Goal: Task Accomplishment & Management: Manage account settings

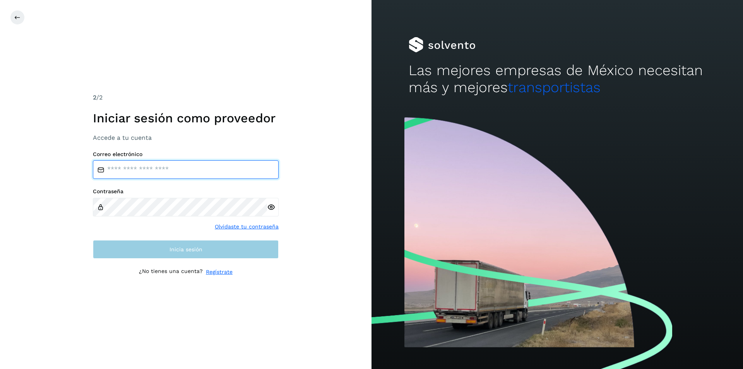
type input "**********"
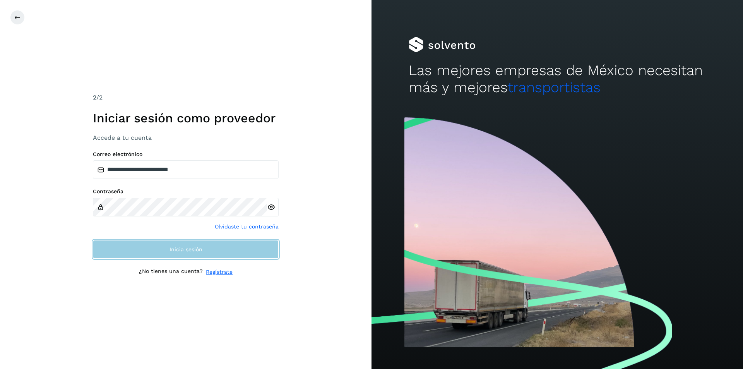
click at [158, 251] on button "Inicia sesión" at bounding box center [186, 249] width 186 height 19
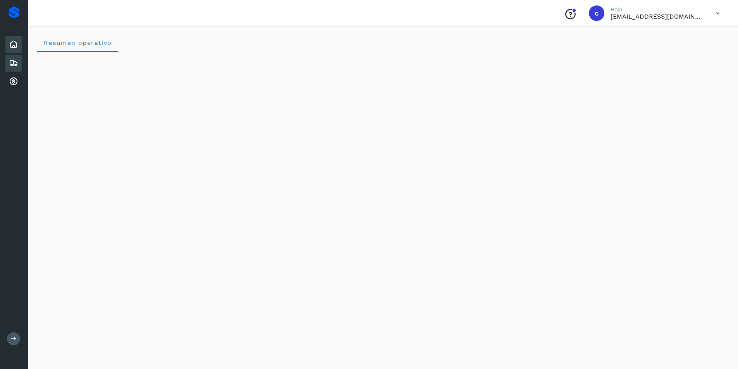
click at [15, 64] on icon at bounding box center [13, 62] width 9 height 9
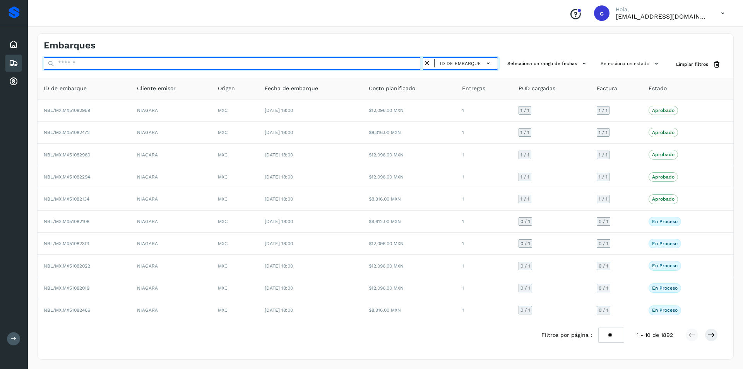
click at [338, 62] on input "text" at bounding box center [233, 63] width 379 height 12
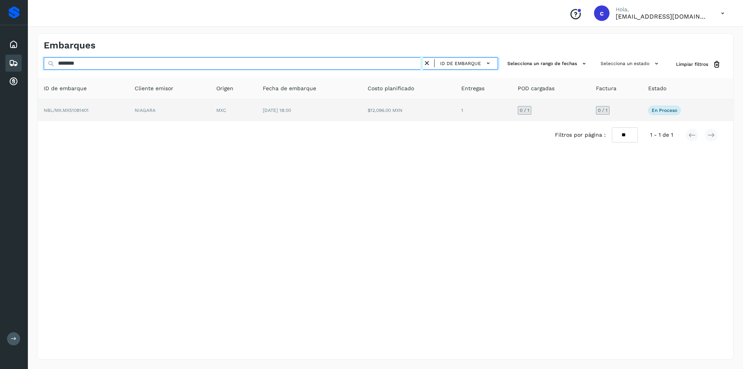
type input "********"
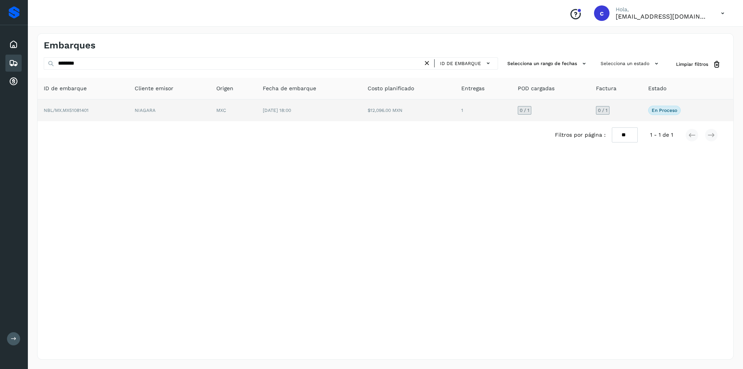
click at [364, 106] on td "$12,096.00 MXN" at bounding box center [409, 111] width 94 height 22
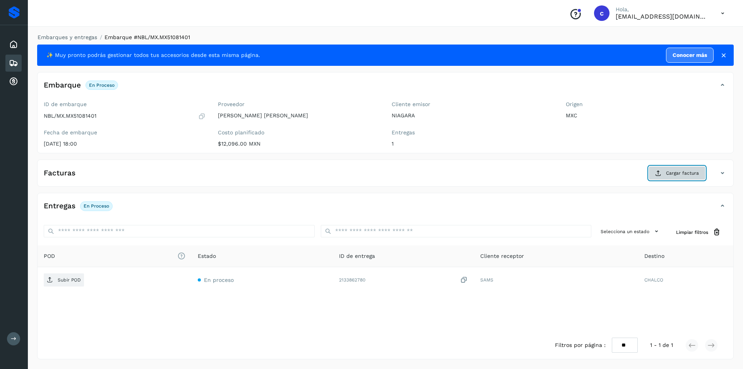
click at [684, 171] on span "Cargar factura" at bounding box center [682, 173] width 33 height 7
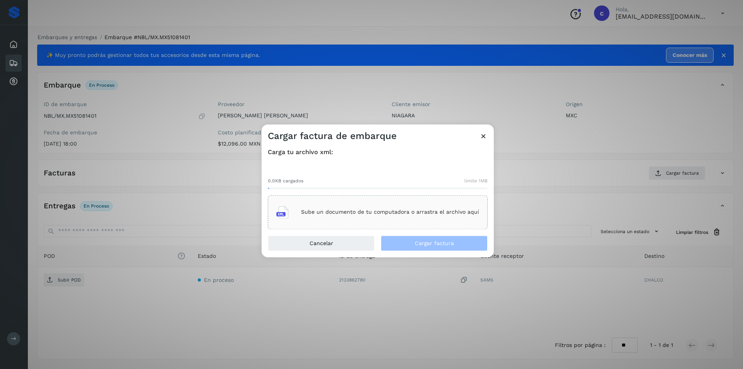
click at [364, 213] on p "Sube un documento de tu computadora o arrastra el archivo aquí" at bounding box center [390, 212] width 178 height 7
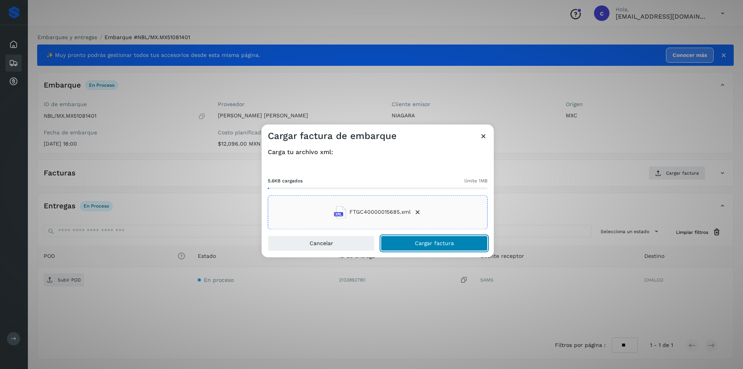
click at [418, 243] on span "Cargar factura" at bounding box center [434, 242] width 39 height 5
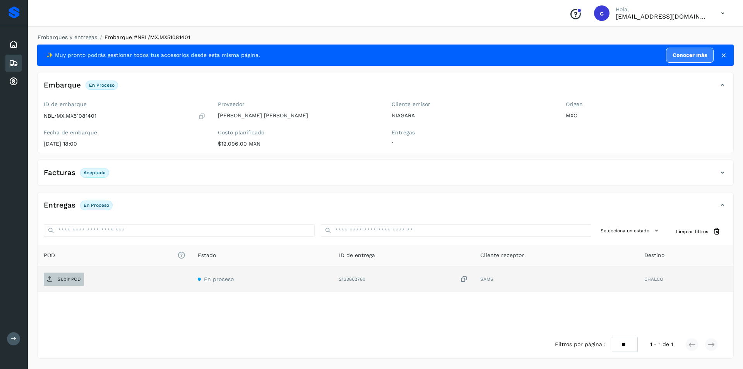
click at [60, 278] on p "Subir POD" at bounding box center [69, 278] width 23 height 5
click at [65, 283] on span "PDF" at bounding box center [57, 279] width 26 height 12
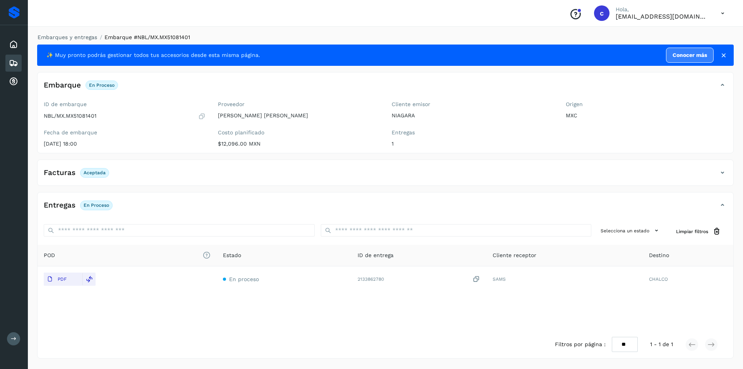
click at [13, 65] on icon at bounding box center [13, 62] width 9 height 9
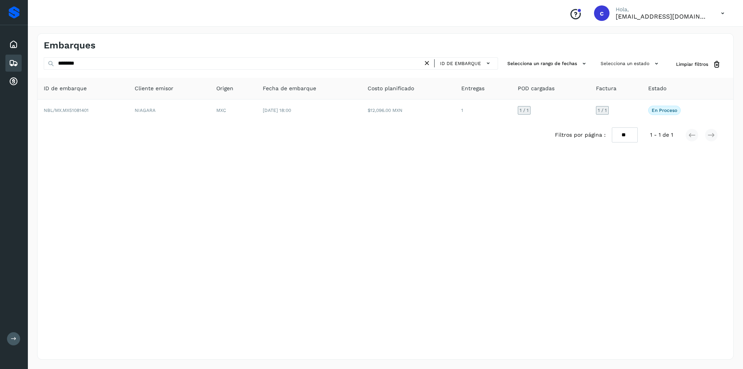
click at [430, 67] on icon at bounding box center [427, 63] width 8 height 8
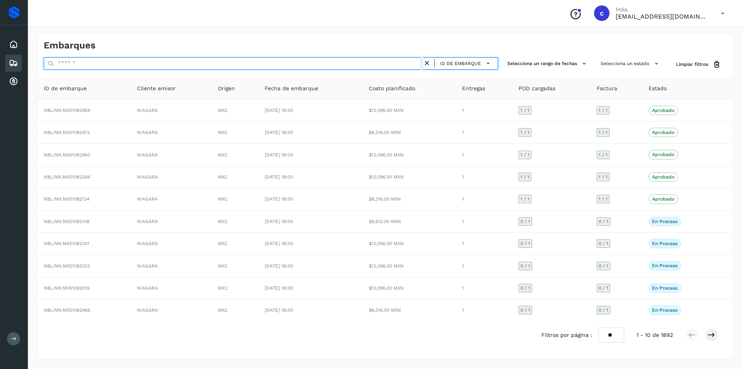
click at [324, 69] on input "text" at bounding box center [233, 63] width 379 height 12
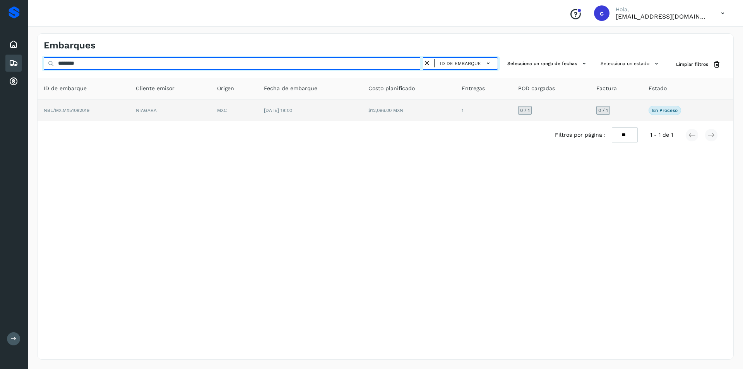
type input "********"
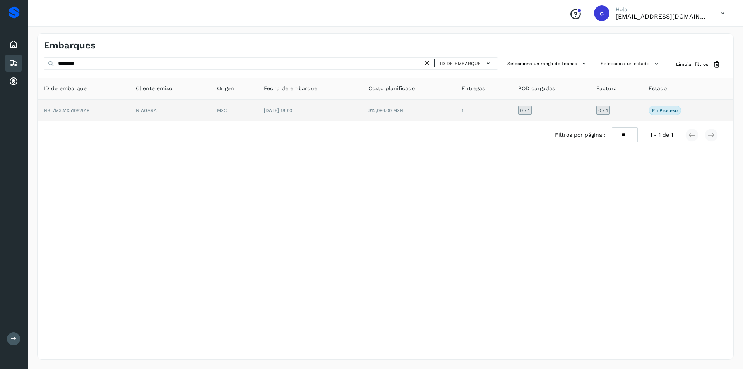
click at [217, 113] on td "MXC" at bounding box center [234, 111] width 47 height 22
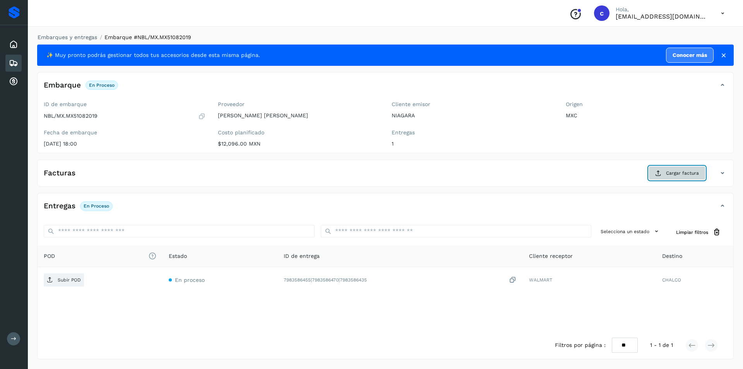
click at [680, 174] on span "Cargar factura" at bounding box center [682, 173] width 33 height 7
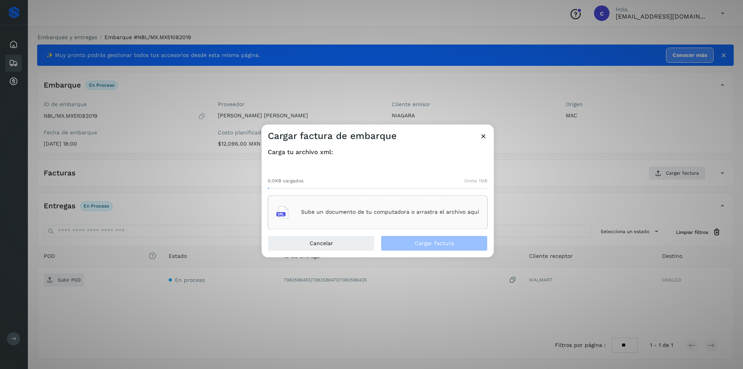
click at [402, 214] on p "Sube un documento de tu computadora o arrastra el archivo aquí" at bounding box center [390, 212] width 178 height 7
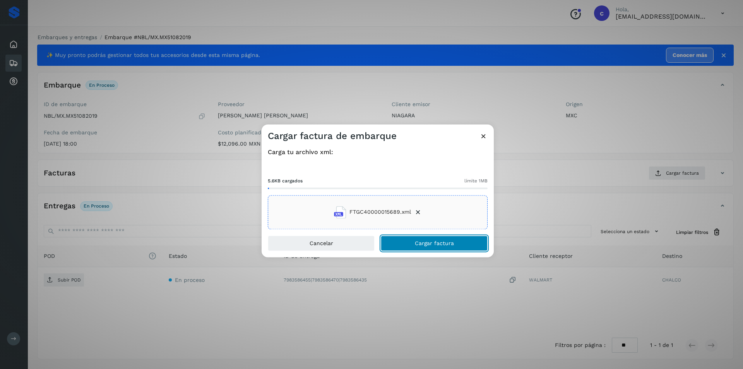
click at [434, 243] on span "Cargar factura" at bounding box center [434, 242] width 39 height 5
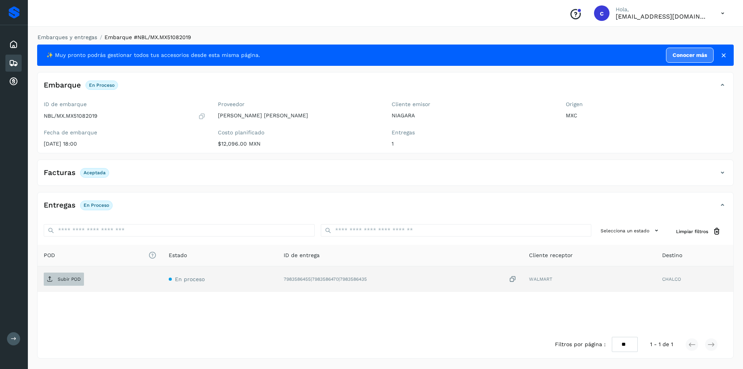
click at [66, 280] on p "Subir POD" at bounding box center [69, 278] width 23 height 5
click at [59, 280] on p "PDF" at bounding box center [62, 278] width 9 height 5
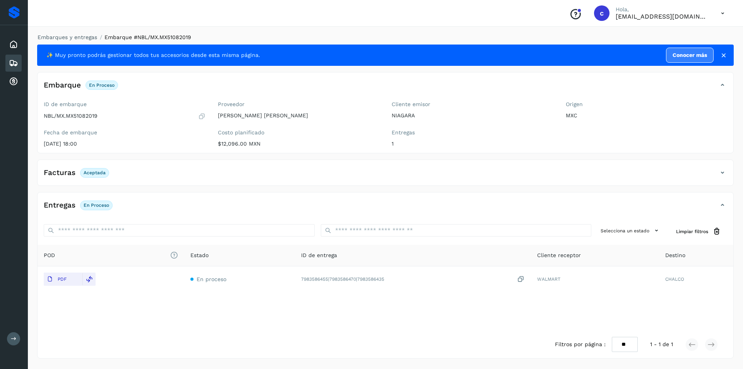
click at [12, 66] on icon at bounding box center [13, 62] width 9 height 9
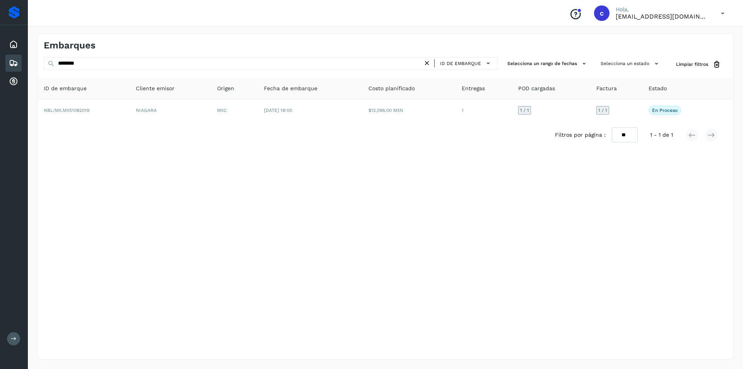
click at [427, 62] on icon at bounding box center [427, 63] width 8 height 8
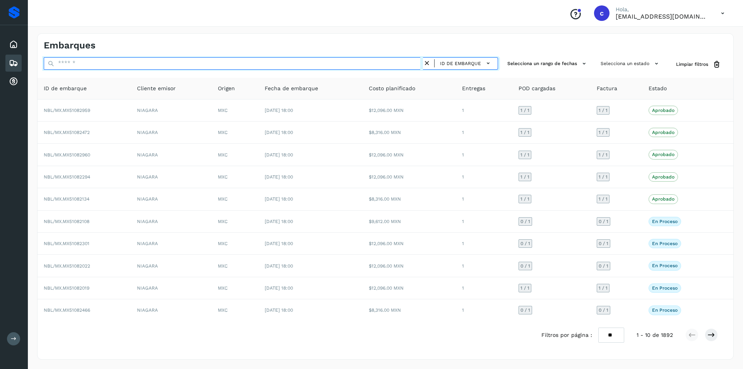
click at [405, 63] on input "text" at bounding box center [233, 63] width 379 height 12
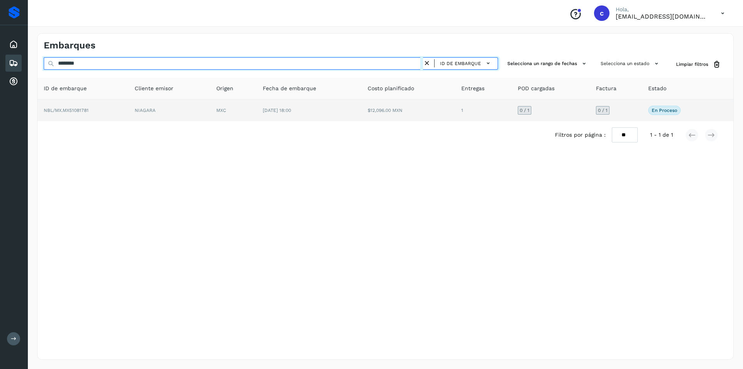
type input "********"
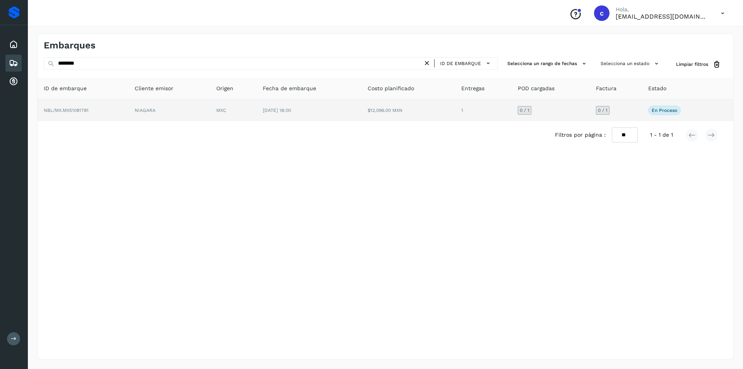
click at [259, 116] on td "[DATE] 18:00" at bounding box center [309, 111] width 105 height 22
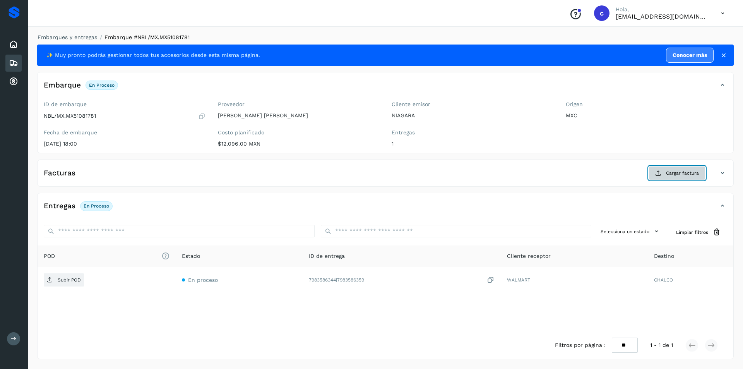
click at [693, 175] on span "Cargar factura" at bounding box center [682, 173] width 33 height 7
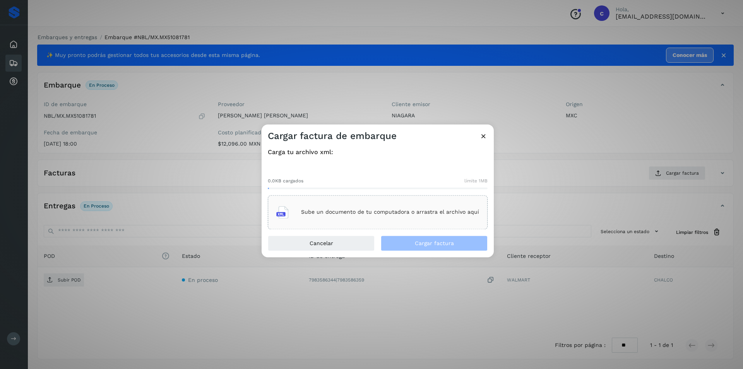
click at [359, 217] on div "Sube un documento de tu computadora o arrastra el archivo aquí" at bounding box center [377, 212] width 203 height 21
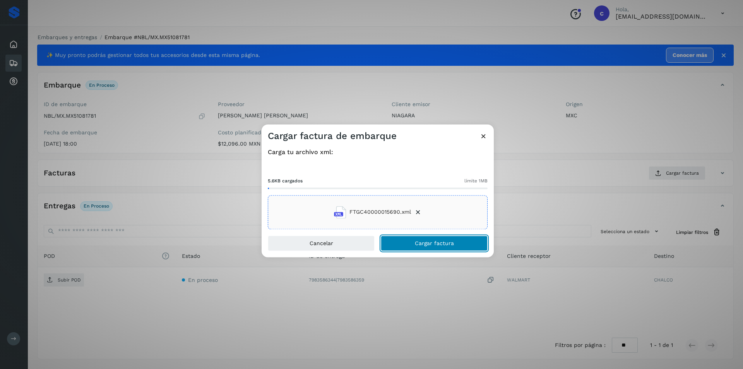
click at [407, 241] on button "Cargar factura" at bounding box center [434, 242] width 107 height 15
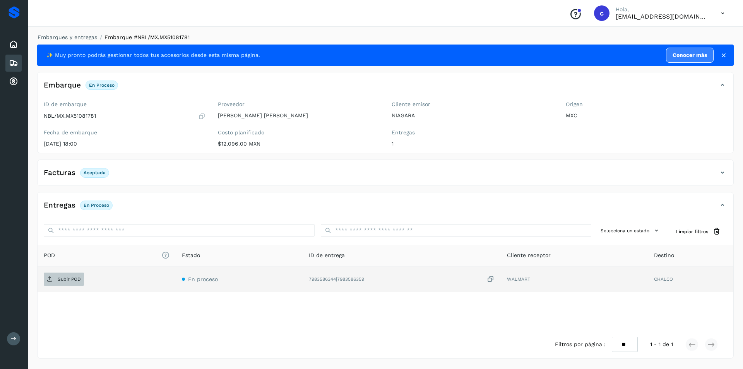
click at [69, 280] on p "Subir POD" at bounding box center [69, 278] width 23 height 5
click at [54, 284] on span "PDF" at bounding box center [57, 279] width 26 height 12
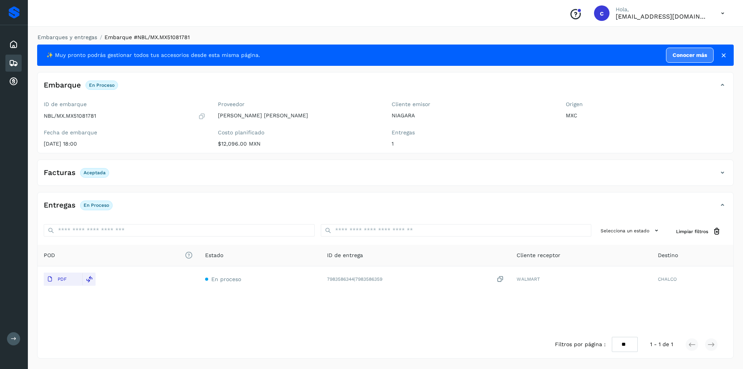
click at [12, 62] on icon at bounding box center [13, 62] width 9 height 9
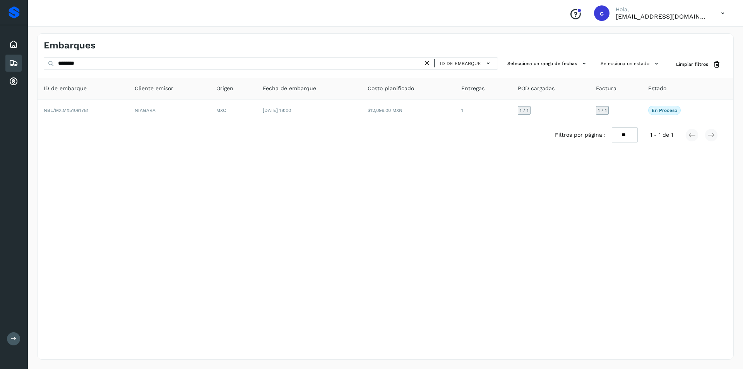
click at [430, 65] on icon at bounding box center [427, 63] width 8 height 8
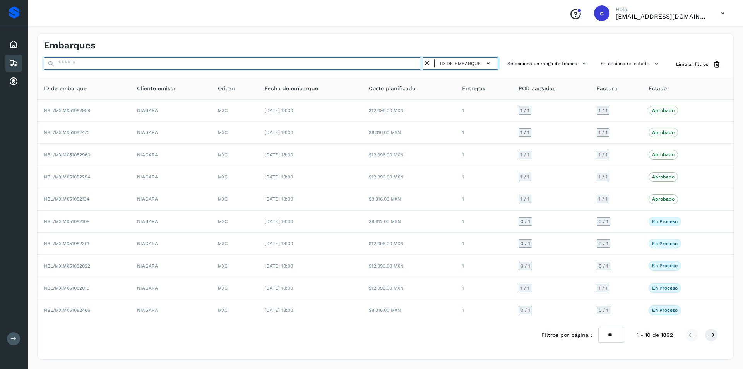
click at [393, 63] on input "text" at bounding box center [233, 63] width 379 height 12
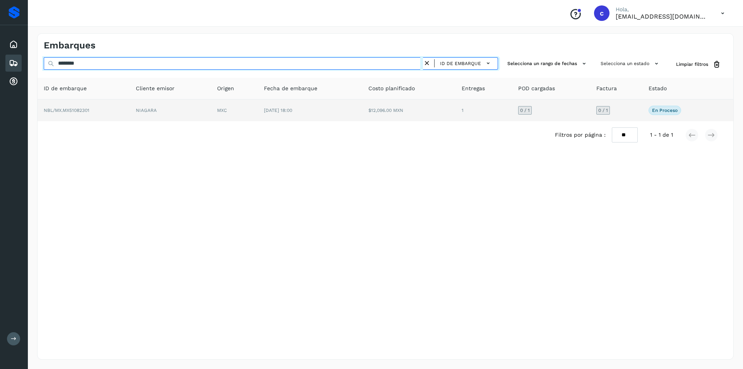
type input "********"
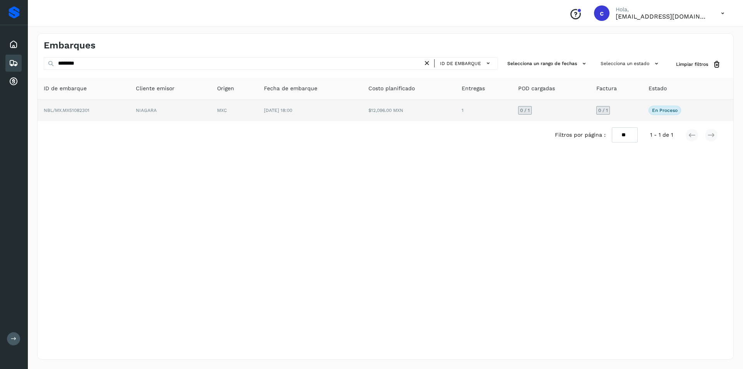
click at [331, 100] on td "[DATE] 18:00" at bounding box center [310, 111] width 105 height 22
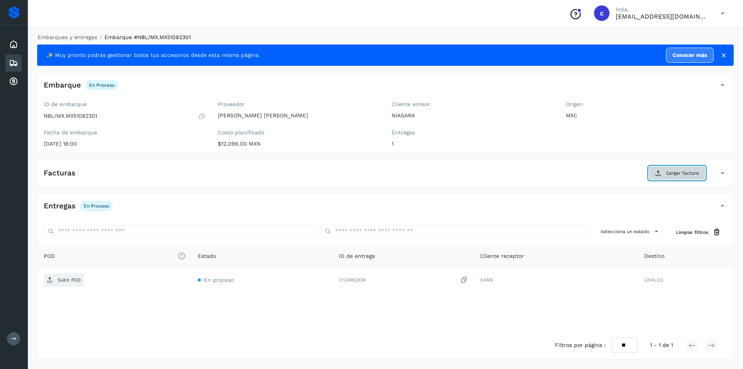
click at [688, 171] on span "Cargar factura" at bounding box center [682, 173] width 33 height 7
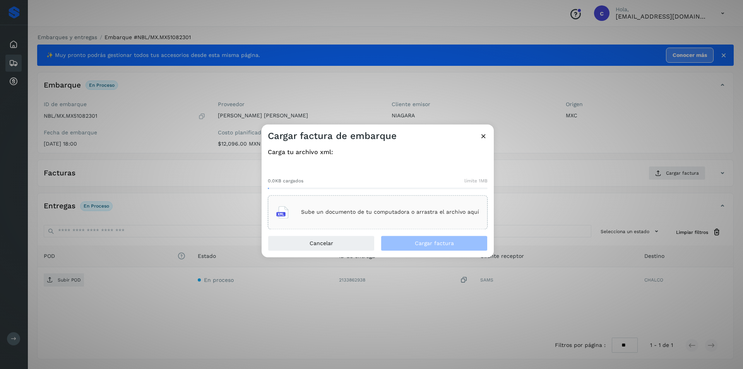
click at [398, 209] on p "Sube un documento de tu computadora o arrastra el archivo aquí" at bounding box center [390, 212] width 178 height 7
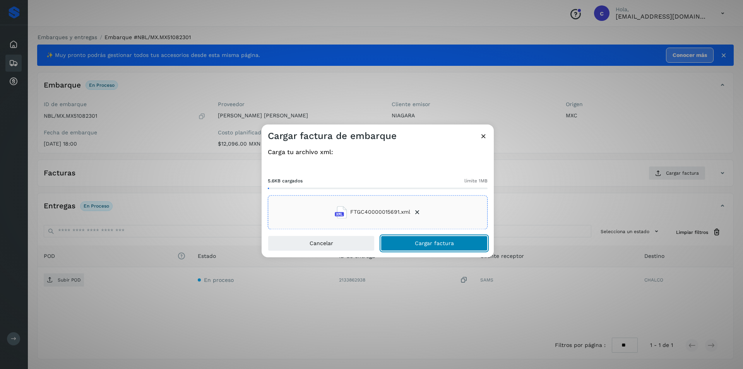
click at [473, 247] on button "Cargar factura" at bounding box center [434, 242] width 107 height 15
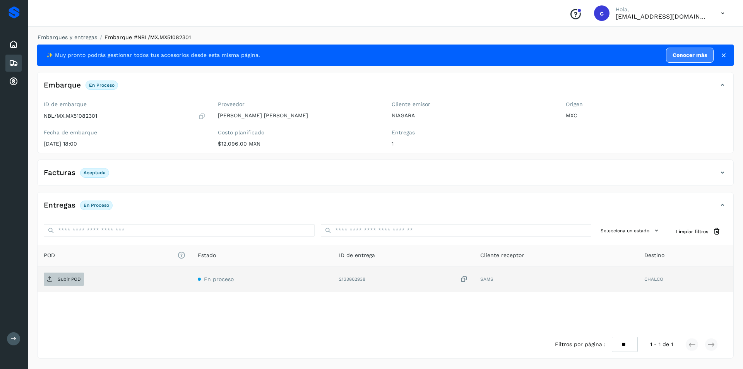
click at [57, 275] on span "Subir POD" at bounding box center [64, 279] width 40 height 12
click at [74, 278] on button "PDF" at bounding box center [63, 279] width 39 height 13
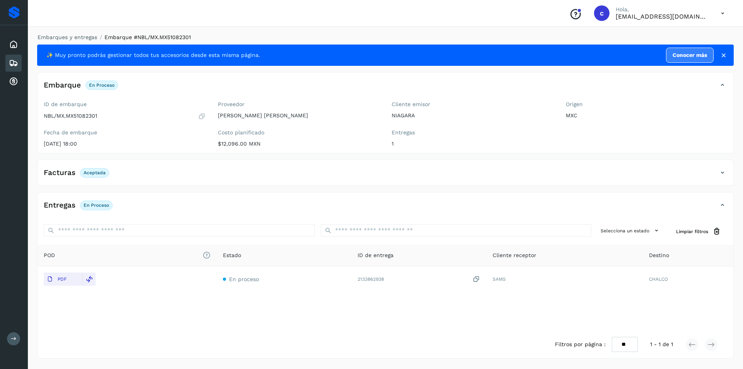
click at [16, 60] on icon at bounding box center [13, 62] width 9 height 9
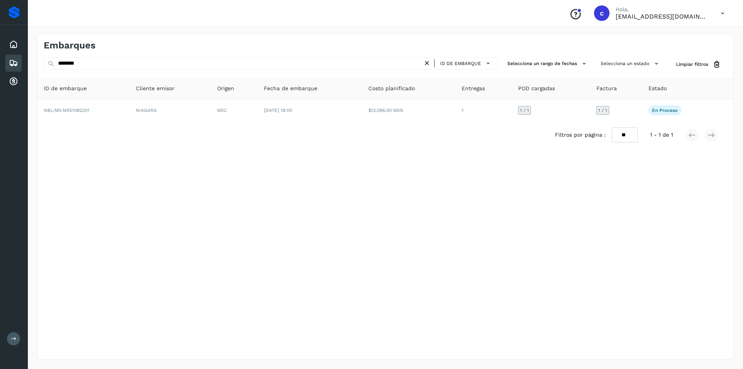
click at [428, 61] on icon at bounding box center [427, 63] width 8 height 8
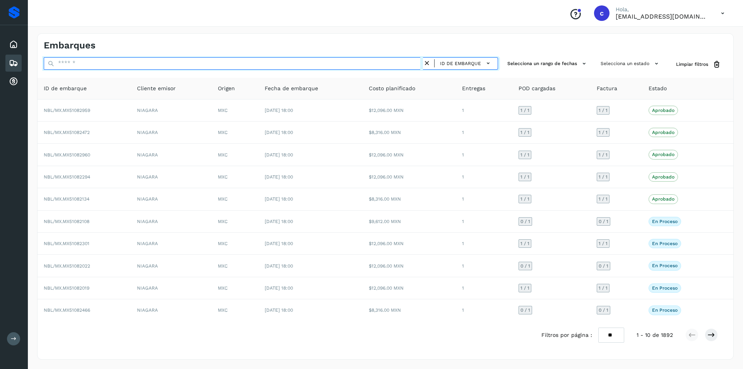
click at [384, 63] on input "text" at bounding box center [233, 63] width 379 height 12
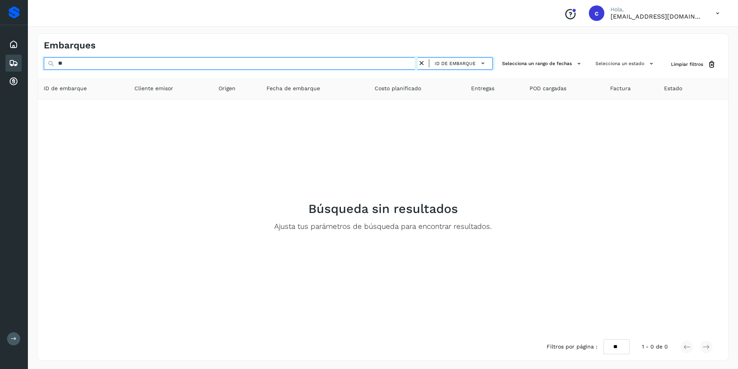
type input "*"
type input "********"
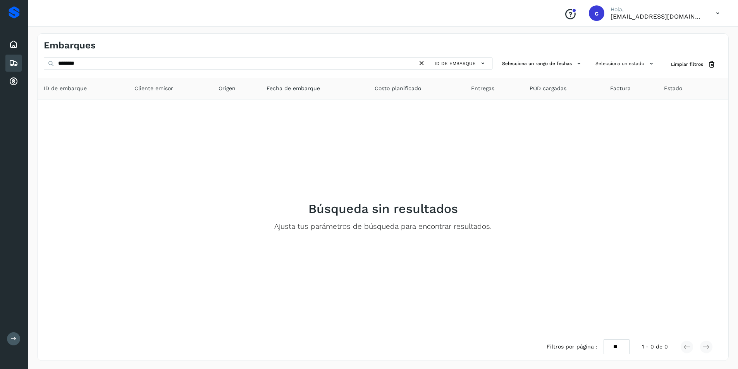
click at [423, 62] on icon at bounding box center [421, 63] width 8 height 8
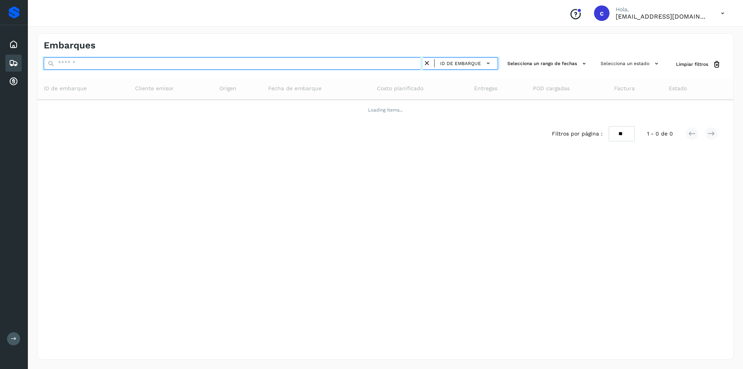
click at [297, 68] on input "text" at bounding box center [233, 63] width 379 height 12
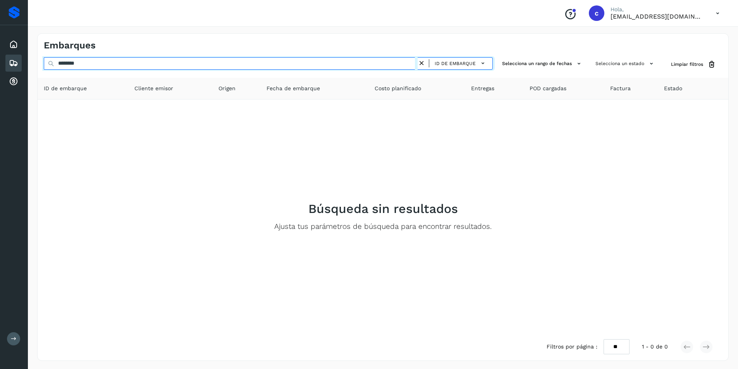
type input "********"
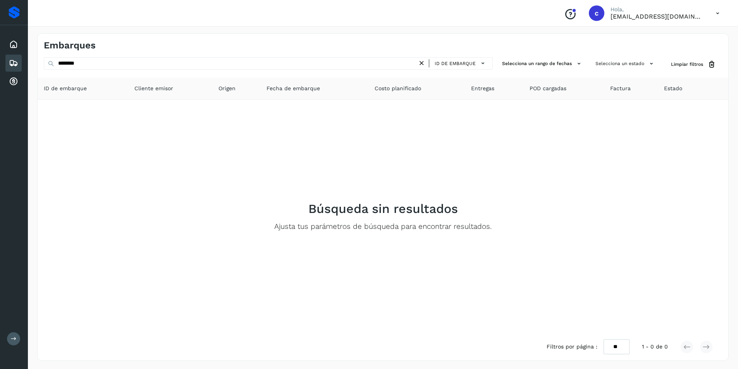
click at [420, 64] on icon at bounding box center [421, 63] width 8 height 8
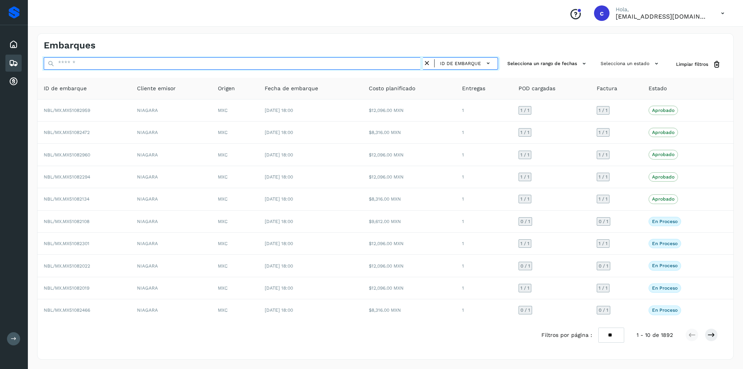
click at [260, 62] on input "text" at bounding box center [233, 63] width 379 height 12
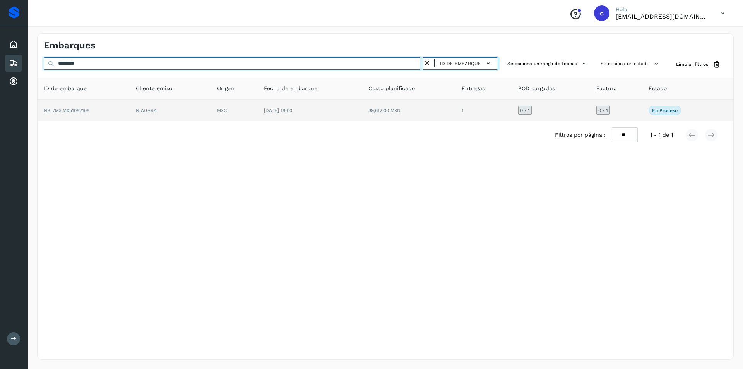
type input "********"
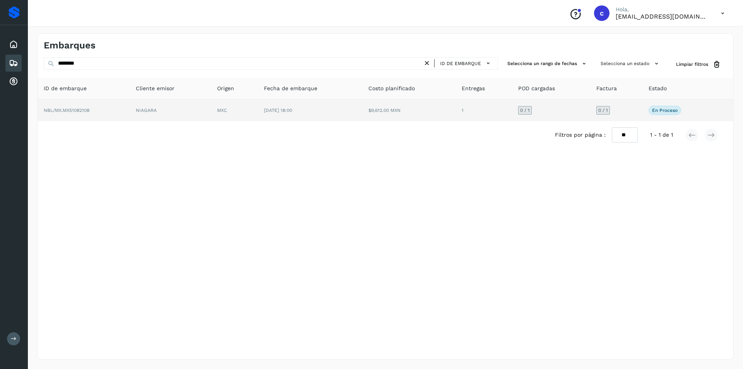
click at [227, 108] on td "MXC" at bounding box center [234, 111] width 47 height 22
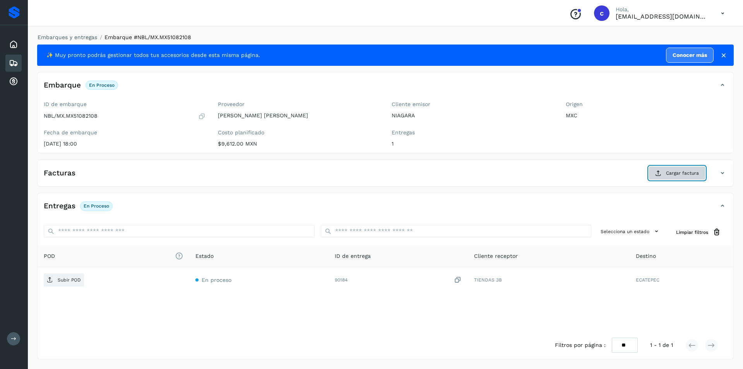
click at [680, 172] on span "Cargar factura" at bounding box center [682, 173] width 33 height 7
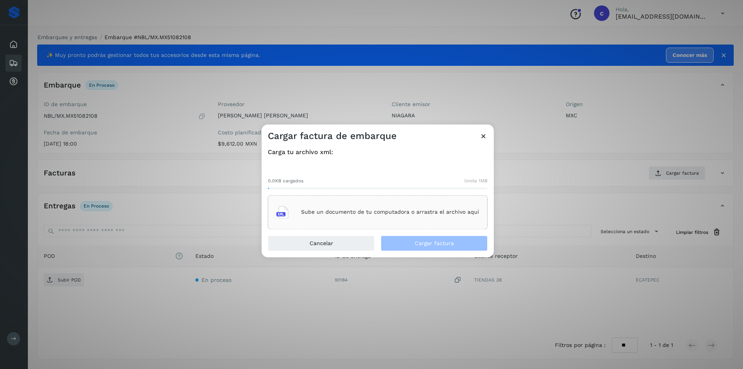
click at [446, 208] on div "Sube un documento de tu computadora o arrastra el archivo aquí" at bounding box center [377, 212] width 203 height 21
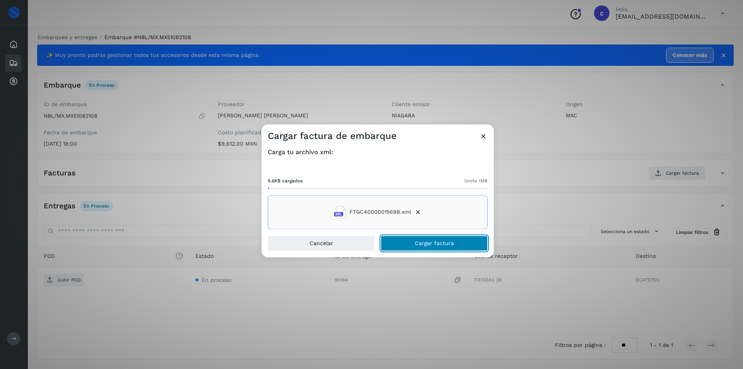
click at [443, 245] on span "Cargar factura" at bounding box center [434, 242] width 39 height 5
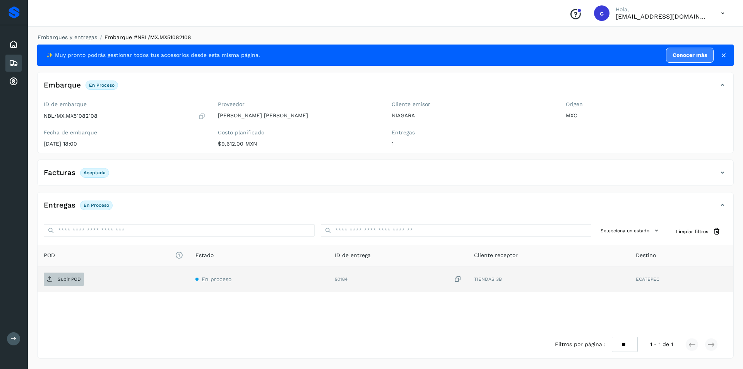
click at [63, 276] on span "Subir POD" at bounding box center [64, 279] width 40 height 12
click at [62, 283] on span "PDF" at bounding box center [57, 279] width 26 height 12
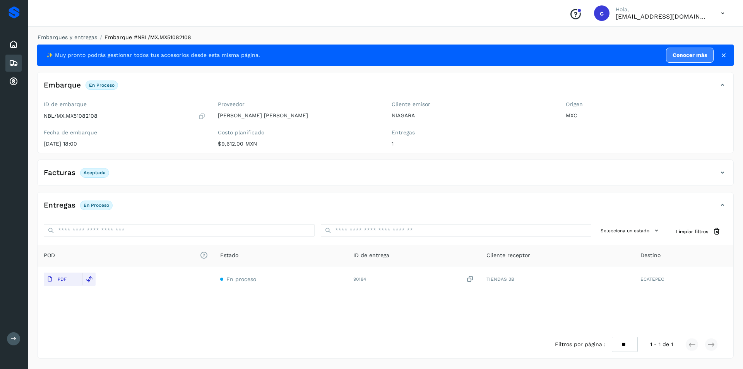
click at [13, 61] on icon at bounding box center [13, 62] width 9 height 9
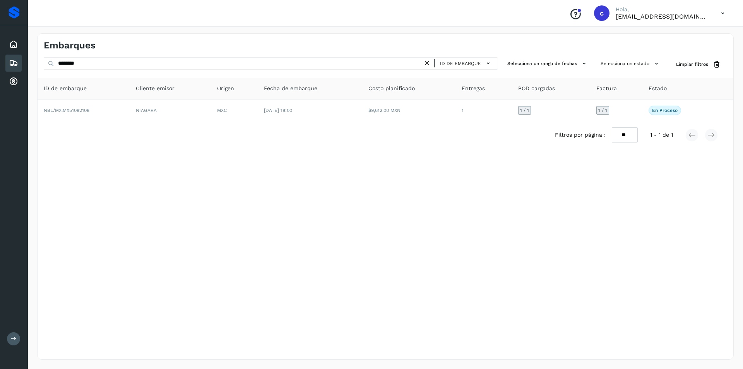
click at [429, 63] on icon at bounding box center [427, 63] width 8 height 8
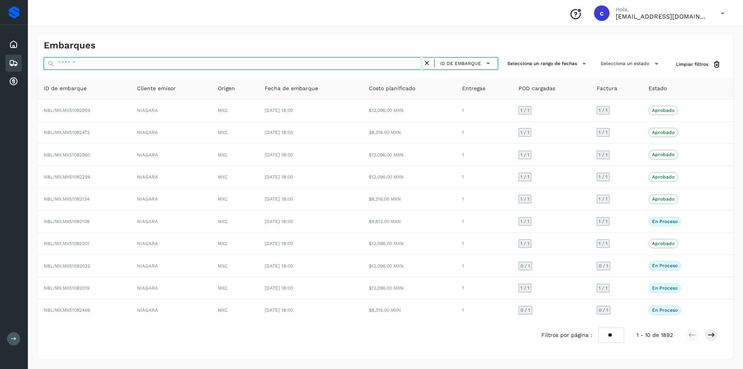
click at [380, 65] on input "text" at bounding box center [233, 63] width 379 height 12
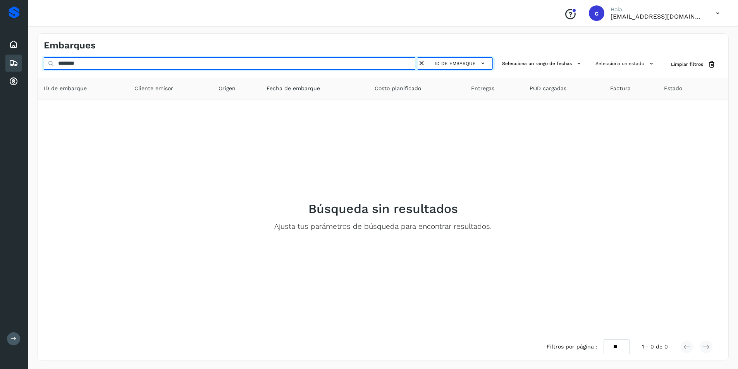
type input "********"
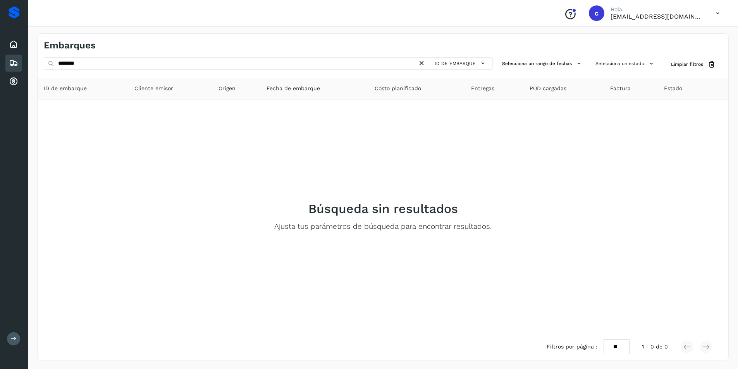
click at [425, 62] on icon at bounding box center [421, 63] width 8 height 8
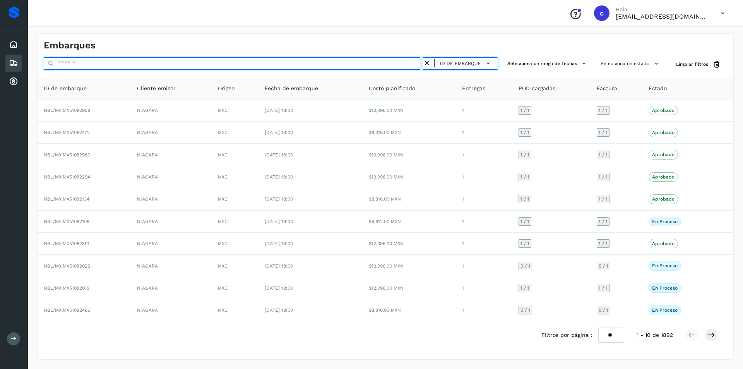
click at [392, 65] on input "text" at bounding box center [233, 63] width 379 height 12
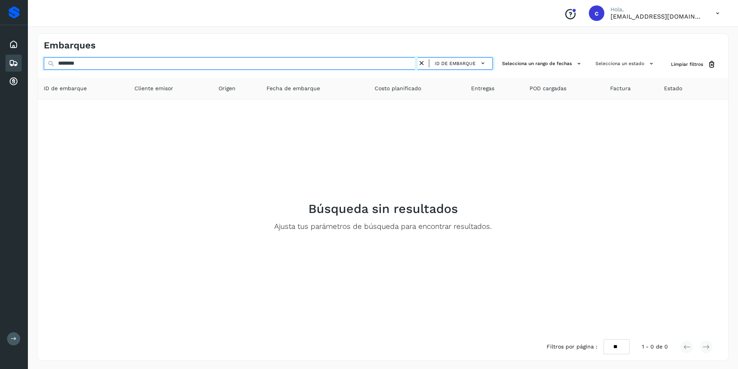
type input "********"
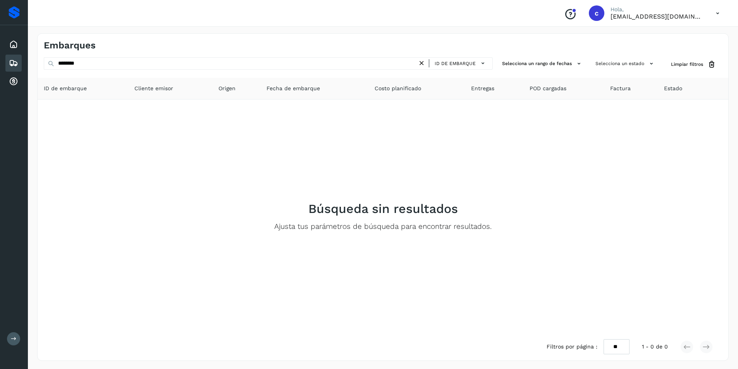
click at [423, 62] on icon at bounding box center [421, 63] width 8 height 8
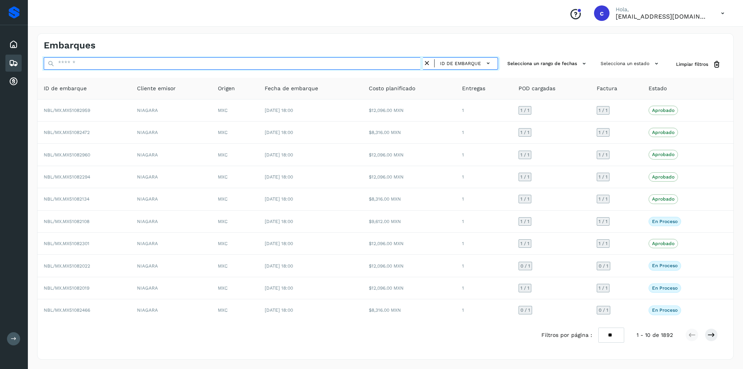
click at [369, 66] on input "text" at bounding box center [233, 63] width 379 height 12
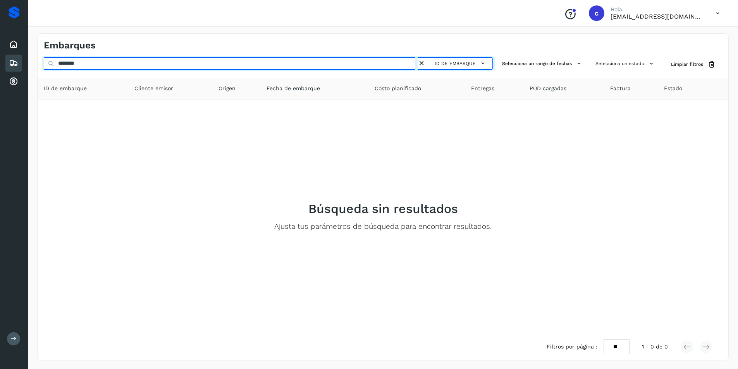
type input "********"
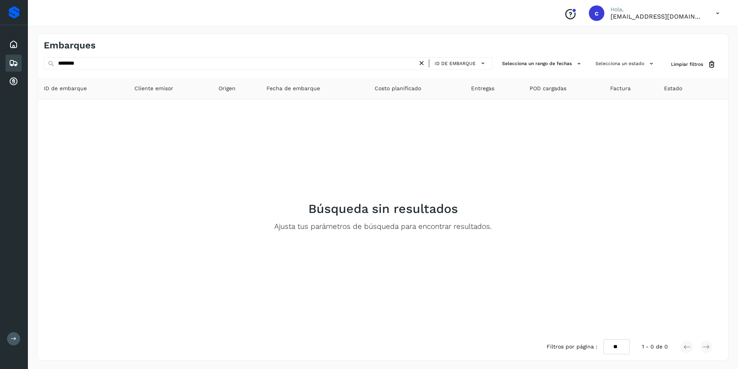
click at [424, 63] on icon at bounding box center [421, 63] width 8 height 8
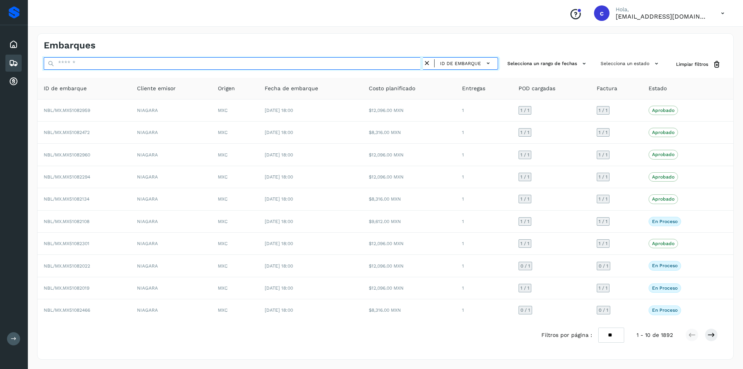
click at [358, 67] on input "text" at bounding box center [233, 63] width 379 height 12
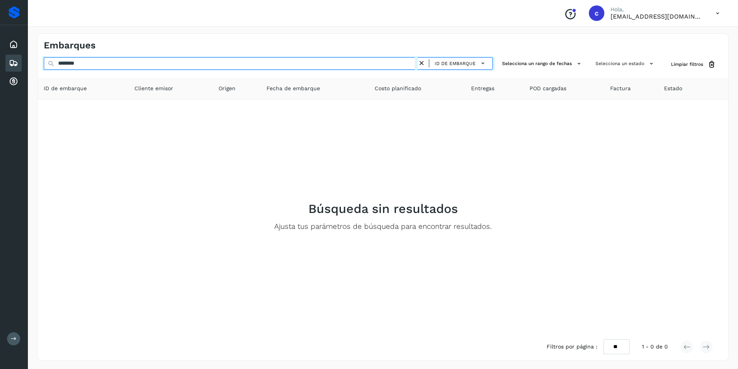
type input "********"
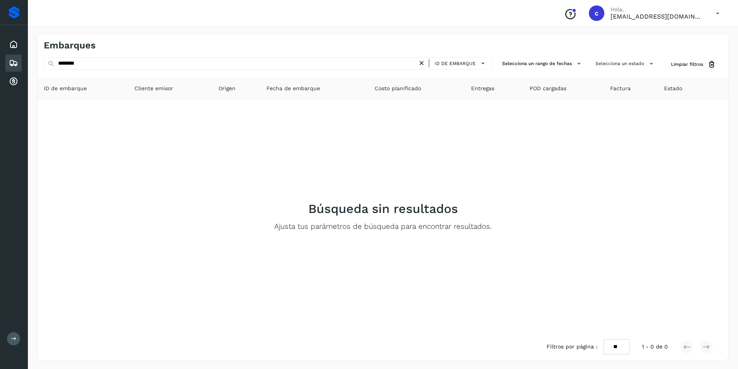
click at [420, 61] on icon at bounding box center [421, 63] width 8 height 8
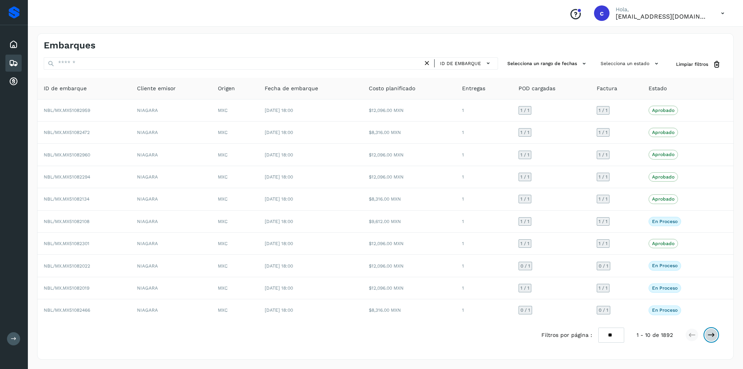
click at [709, 336] on icon at bounding box center [712, 335] width 8 height 8
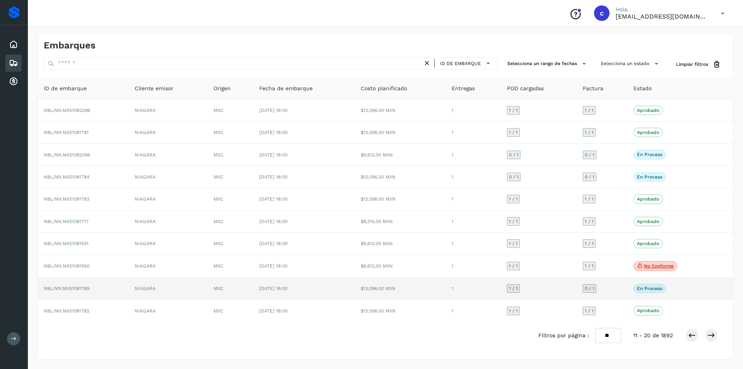
click at [578, 285] on td "0 / 1" at bounding box center [602, 289] width 51 height 22
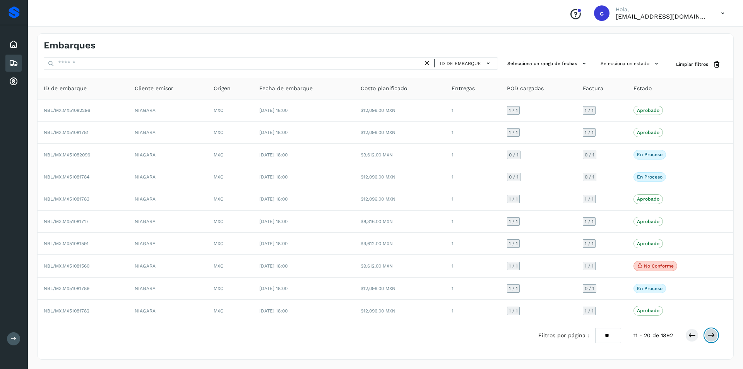
click at [716, 335] on button at bounding box center [711, 335] width 13 height 13
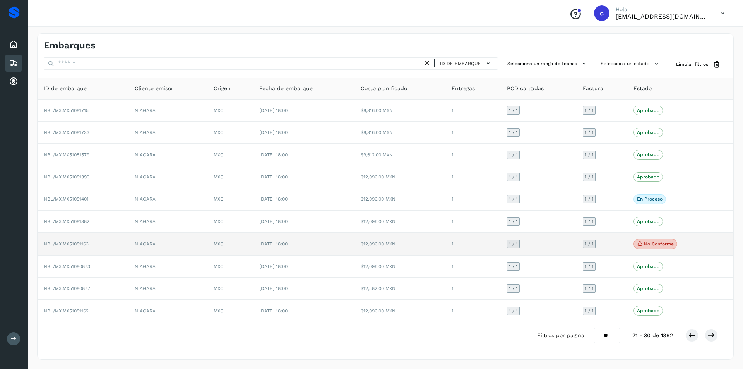
click at [657, 244] on p "No conforme" at bounding box center [659, 243] width 30 height 5
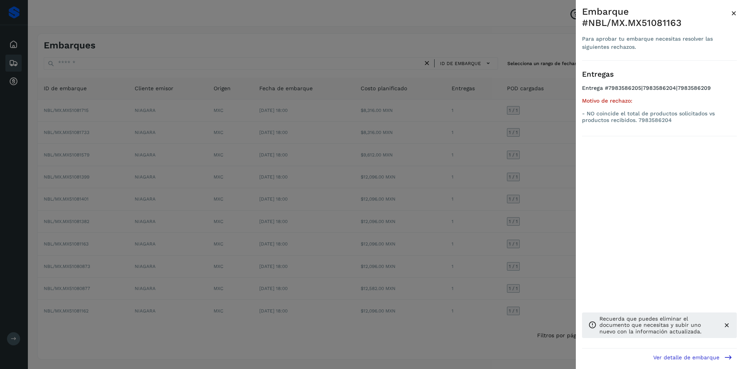
click at [476, 208] on div at bounding box center [371, 184] width 743 height 369
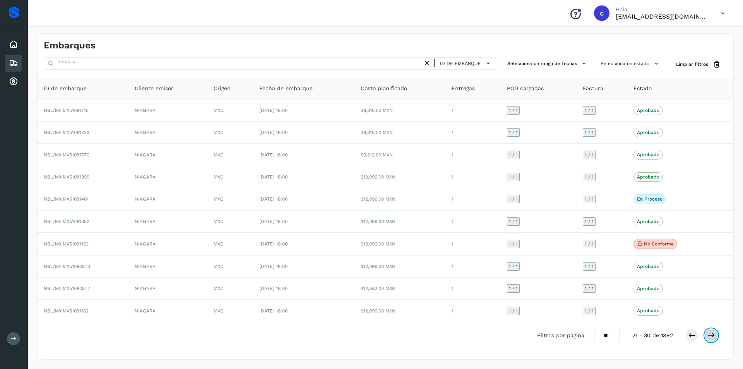
click at [713, 338] on icon at bounding box center [712, 335] width 8 height 8
click at [714, 337] on icon at bounding box center [712, 335] width 8 height 8
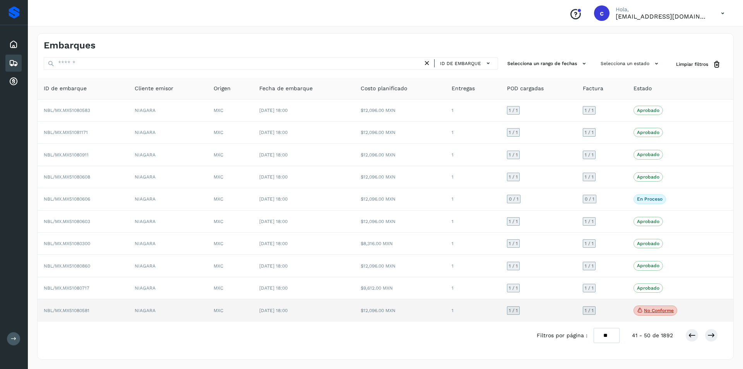
click at [669, 309] on p "No conforme" at bounding box center [659, 310] width 30 height 5
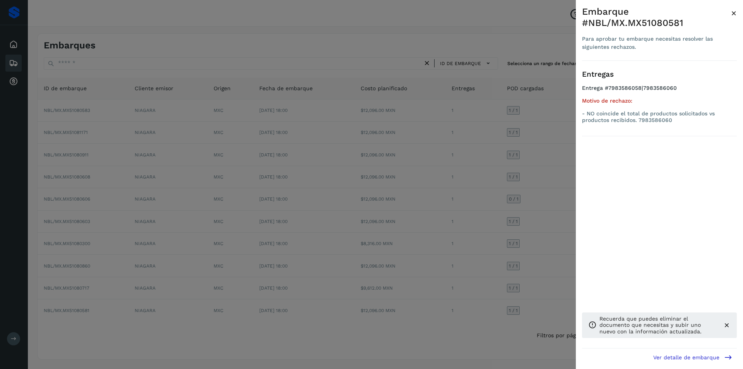
click at [443, 268] on div at bounding box center [371, 184] width 743 height 369
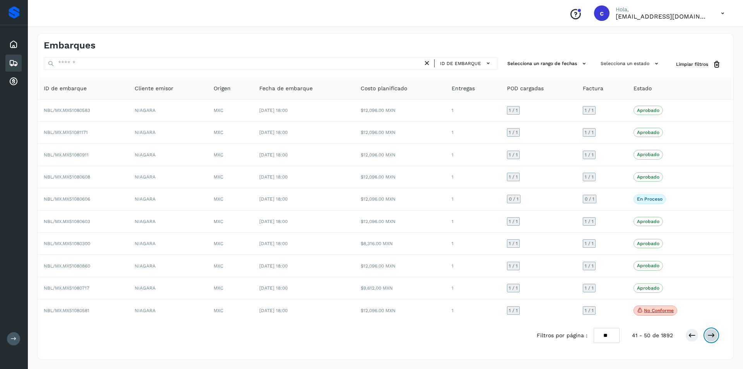
click at [713, 336] on icon at bounding box center [712, 335] width 8 height 8
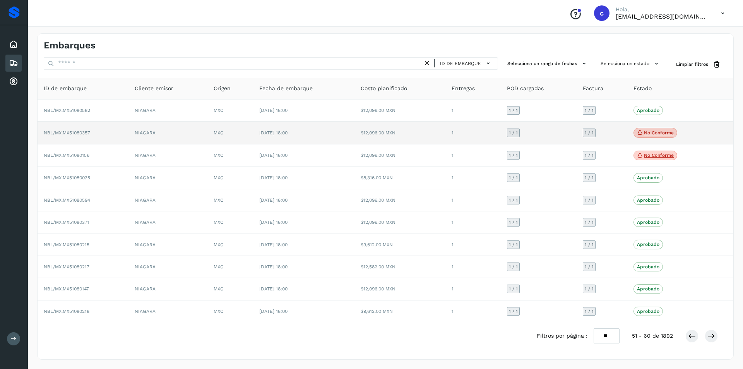
click at [652, 131] on p "No conforme" at bounding box center [659, 132] width 30 height 5
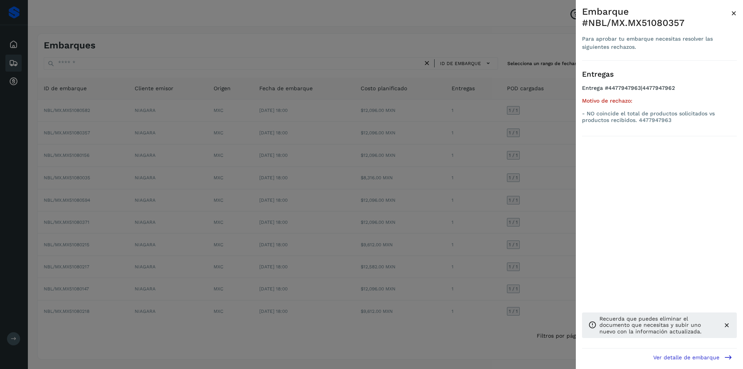
click at [500, 170] on div at bounding box center [371, 184] width 743 height 369
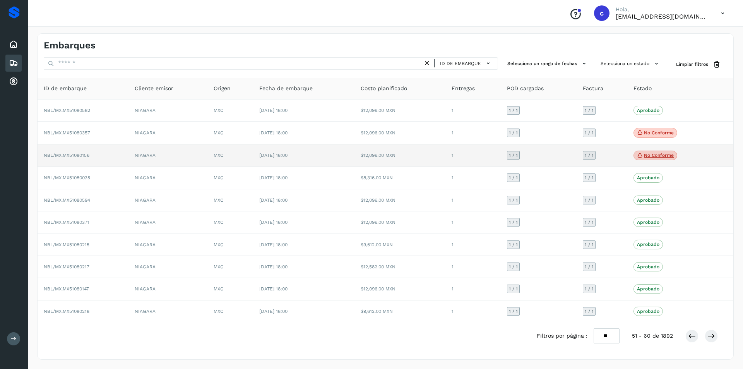
click at [654, 156] on p "No conforme" at bounding box center [659, 155] width 30 height 5
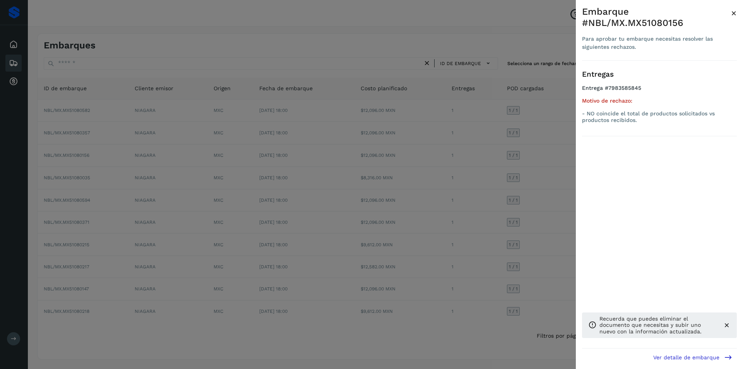
click at [571, 178] on div at bounding box center [371, 184] width 743 height 369
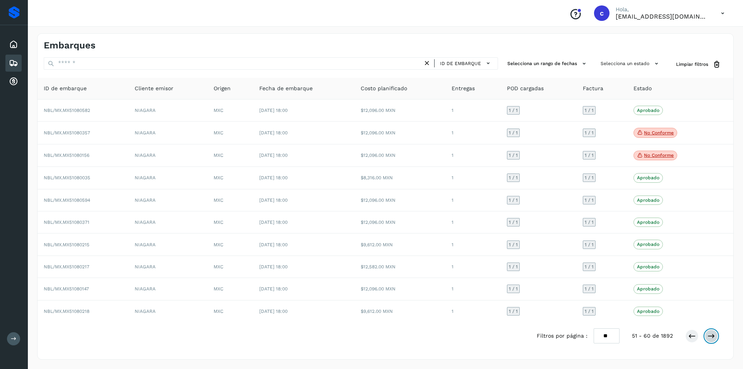
click at [712, 336] on icon at bounding box center [712, 336] width 8 height 8
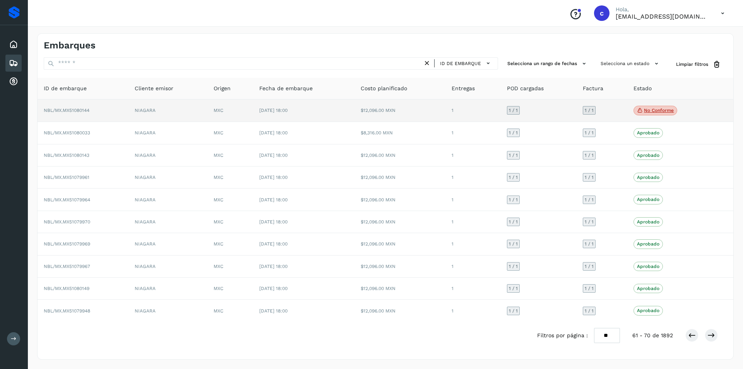
click at [656, 113] on p "No conforme" at bounding box center [659, 110] width 30 height 5
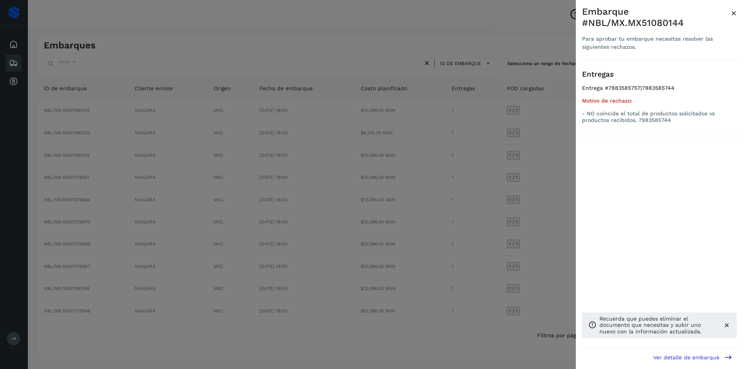
click at [499, 165] on div at bounding box center [371, 184] width 743 height 369
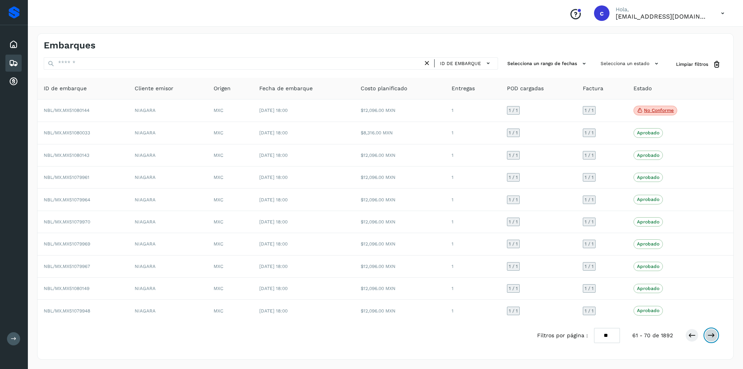
click at [707, 335] on button at bounding box center [711, 335] width 13 height 13
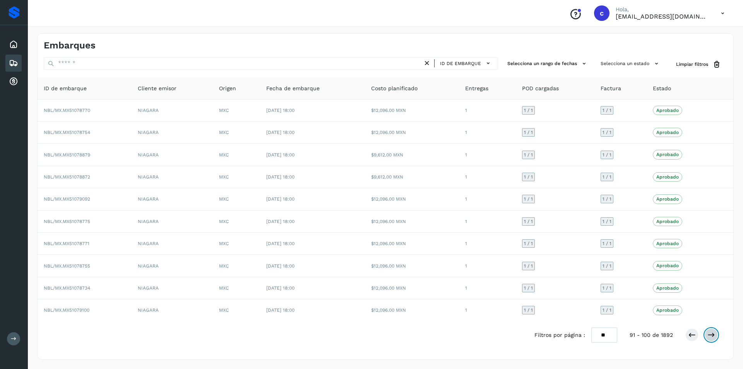
click at [707, 335] on button at bounding box center [711, 334] width 13 height 13
click at [712, 334] on icon at bounding box center [712, 335] width 8 height 8
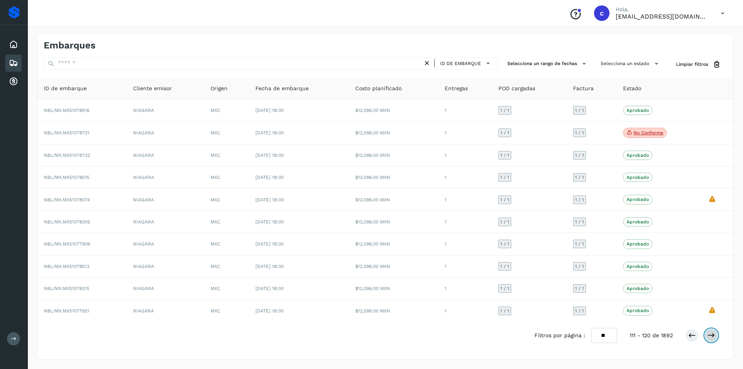
click at [713, 334] on icon at bounding box center [712, 335] width 8 height 8
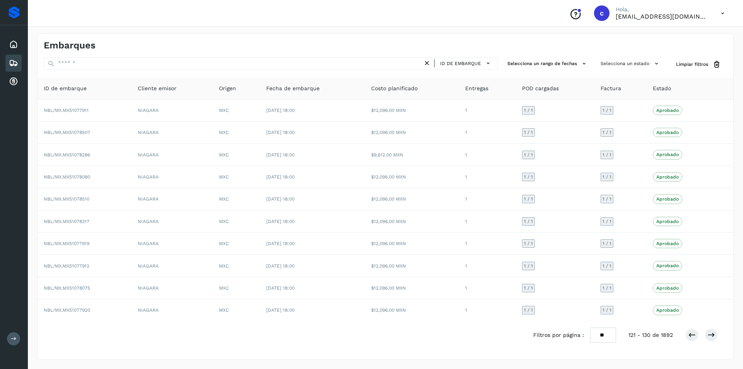
click at [10, 62] on icon at bounding box center [13, 62] width 9 height 9
click at [9, 41] on div "Inicio" at bounding box center [13, 44] width 16 height 17
